Goal: Information Seeking & Learning: Find specific fact

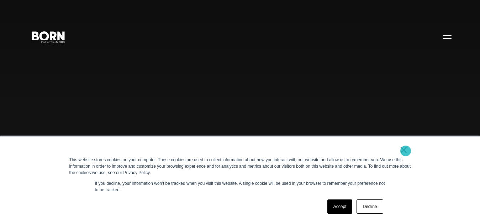
click at [406, 151] on link "×" at bounding box center [404, 149] width 9 height 6
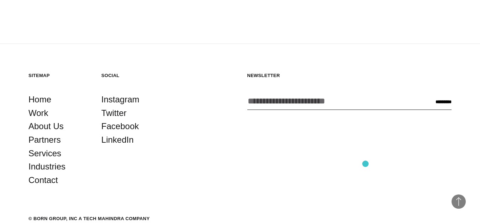
scroll to position [1705, 0]
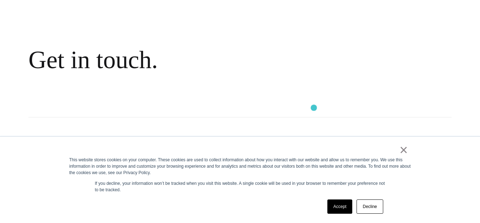
scroll to position [107, 0]
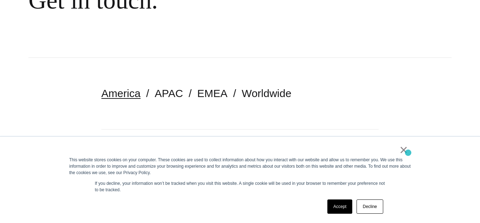
click at [408, 152] on div "× This website stores cookies on your computer. These cookies are used to colle…" at bounding box center [240, 179] width 356 height 86
click at [403, 152] on link "×" at bounding box center [404, 149] width 9 height 6
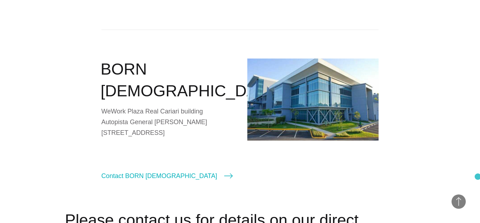
scroll to position [1139, 0]
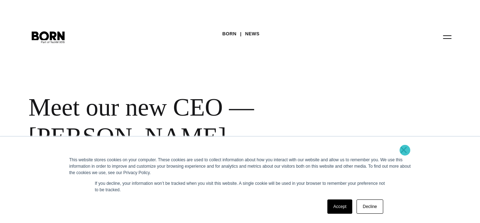
click at [405, 150] on link "×" at bounding box center [404, 149] width 9 height 6
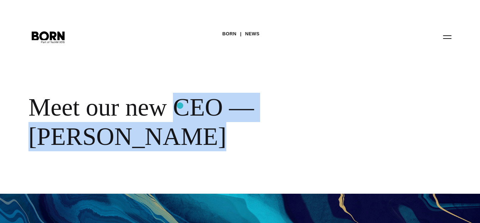
drag, startPoint x: 408, startPoint y: 108, endPoint x: 180, endPoint y: 105, distance: 227.9
click at [180, 105] on div "Meet our new CEO — Sunil Karkera" at bounding box center [231, 122] width 406 height 58
copy div "CEO — Sunil Karkera"
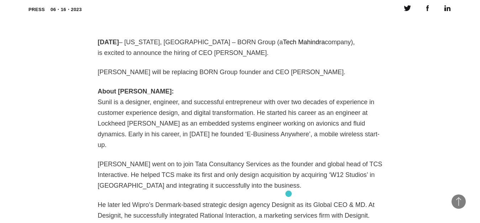
scroll to position [392, 0]
